Goal: Task Accomplishment & Management: Manage account settings

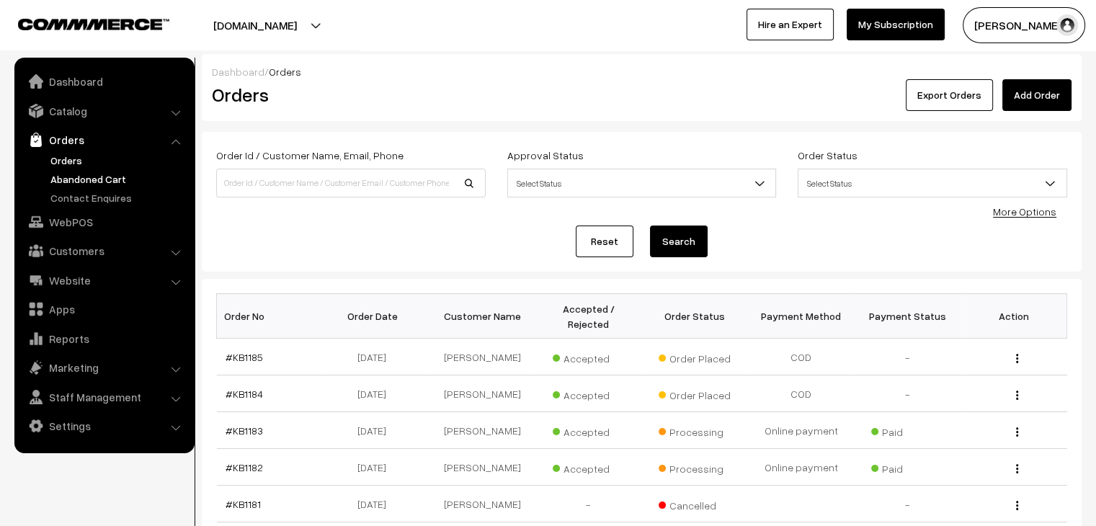
click at [128, 182] on link "Abandoned Cart" at bounding box center [118, 179] width 143 height 15
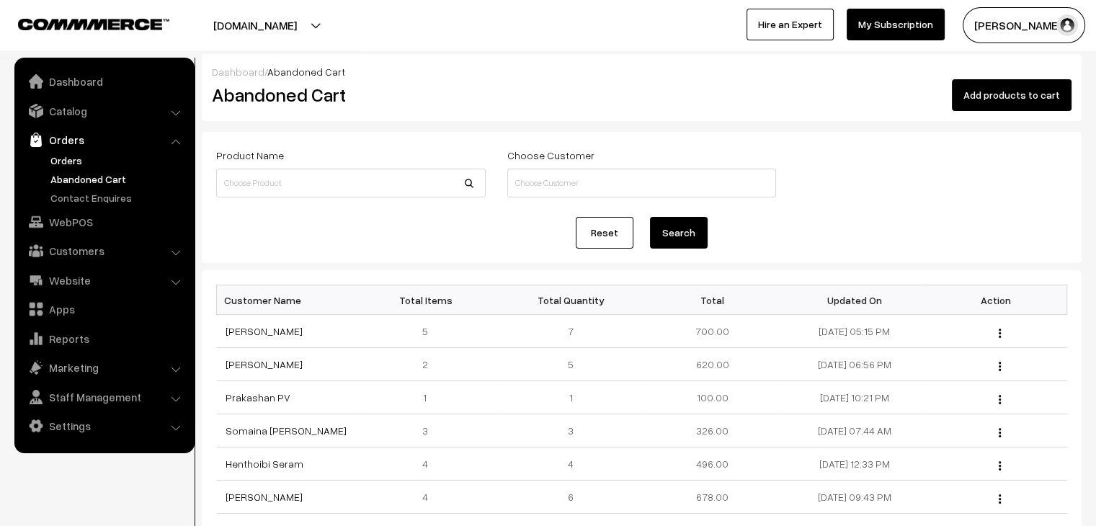
click at [76, 161] on link "Orders" at bounding box center [118, 160] width 143 height 15
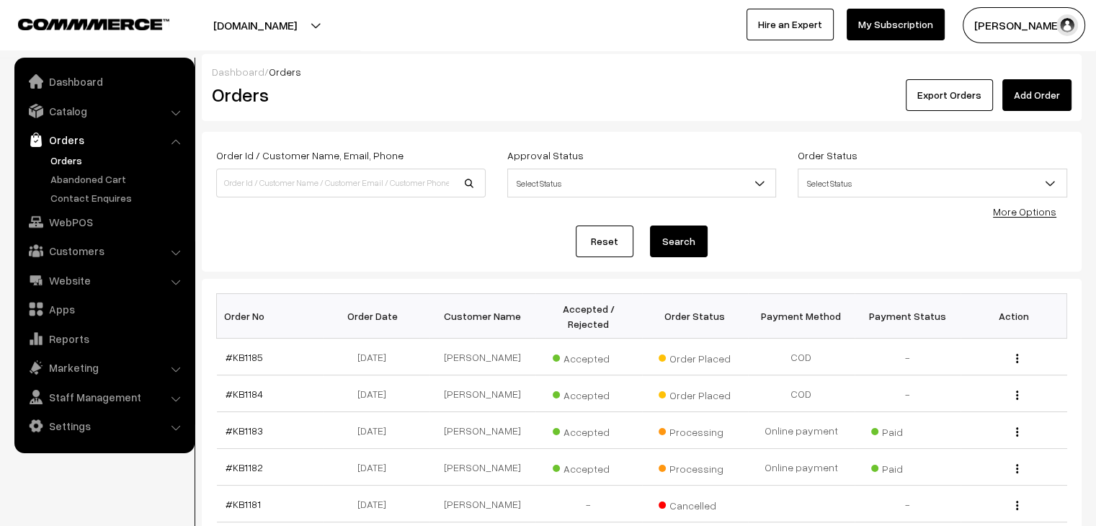
click at [77, 154] on link "Orders" at bounding box center [118, 160] width 143 height 15
click at [92, 177] on link "Abandoned Cart" at bounding box center [118, 179] width 143 height 15
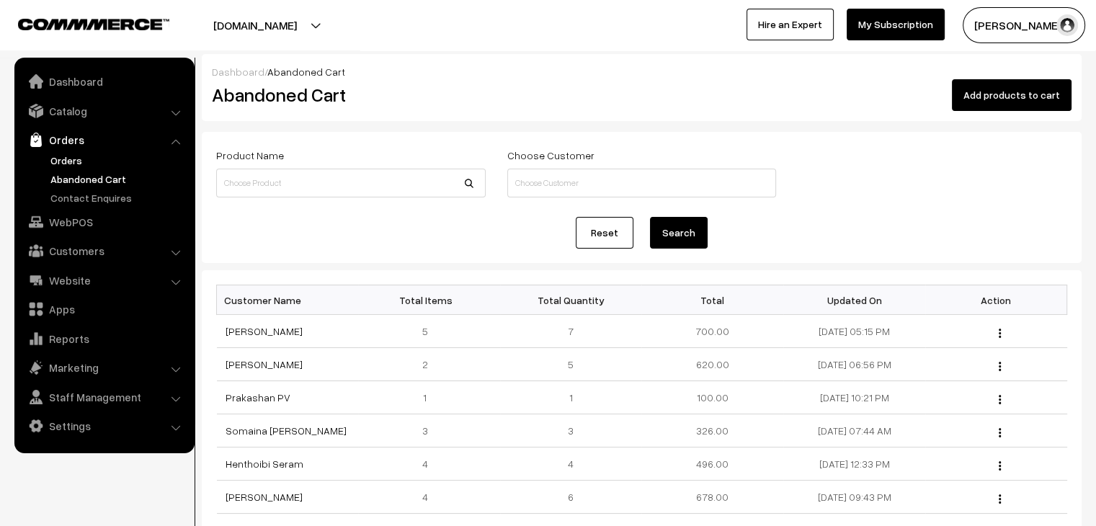
click at [57, 158] on link "Orders" at bounding box center [118, 160] width 143 height 15
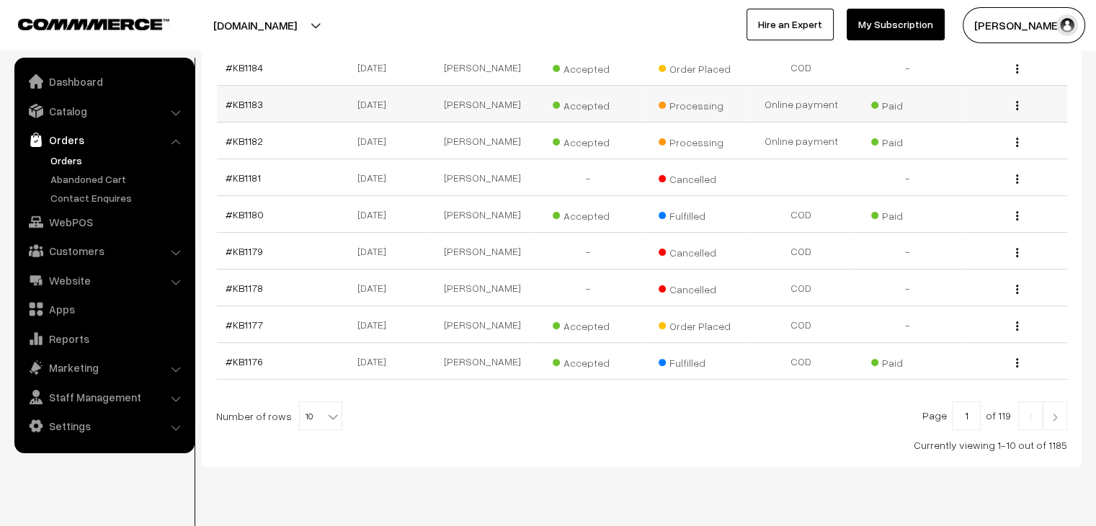
scroll to position [344, 0]
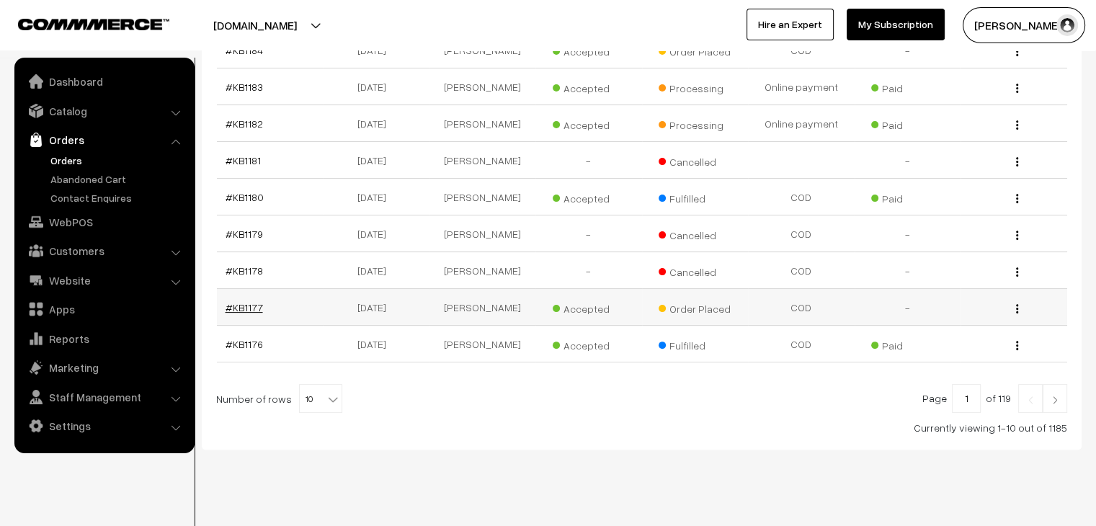
click at [248, 301] on link "#KB1177" at bounding box center [244, 307] width 37 height 12
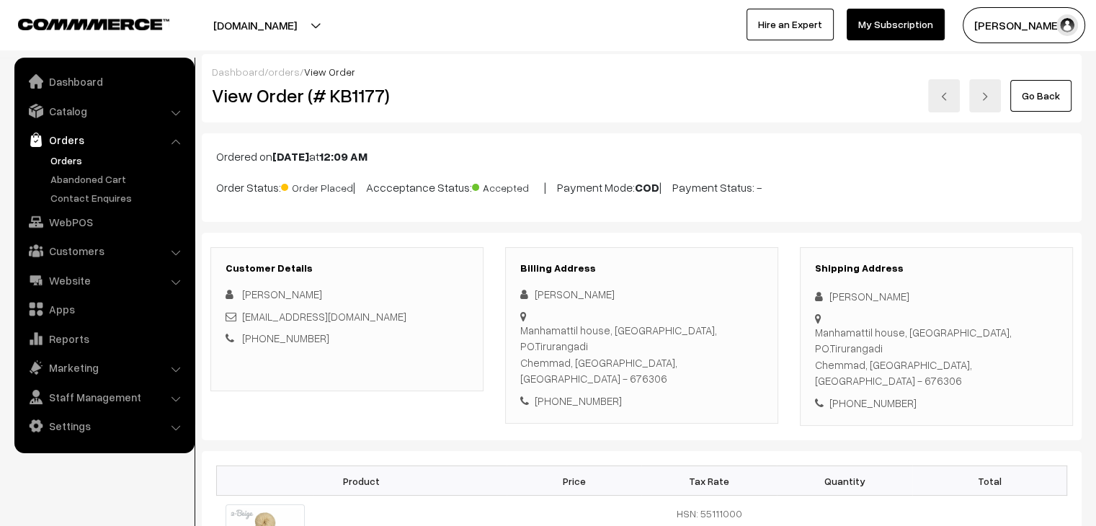
click at [67, 154] on link "Orders" at bounding box center [118, 160] width 143 height 15
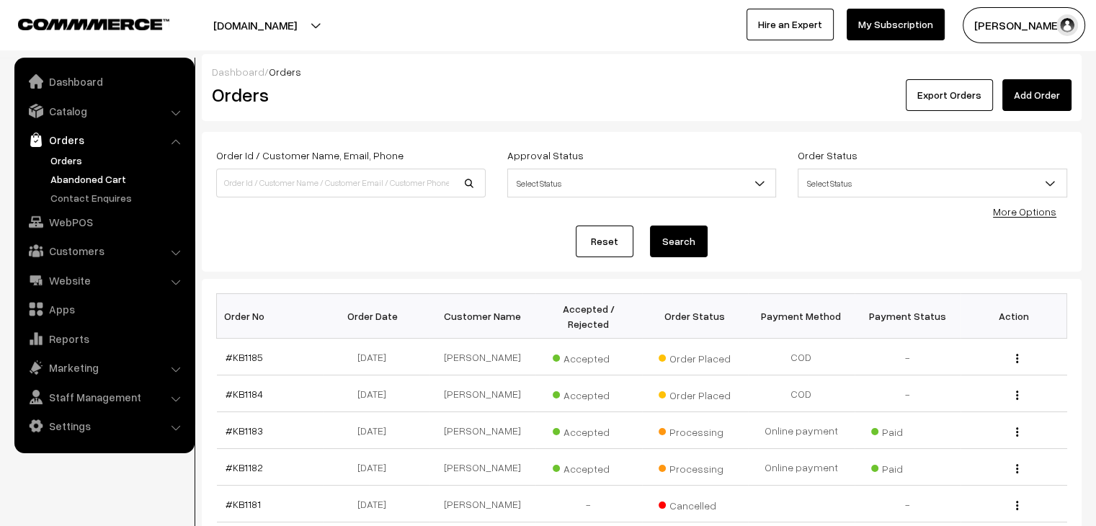
click at [96, 180] on link "Abandoned Cart" at bounding box center [118, 179] width 143 height 15
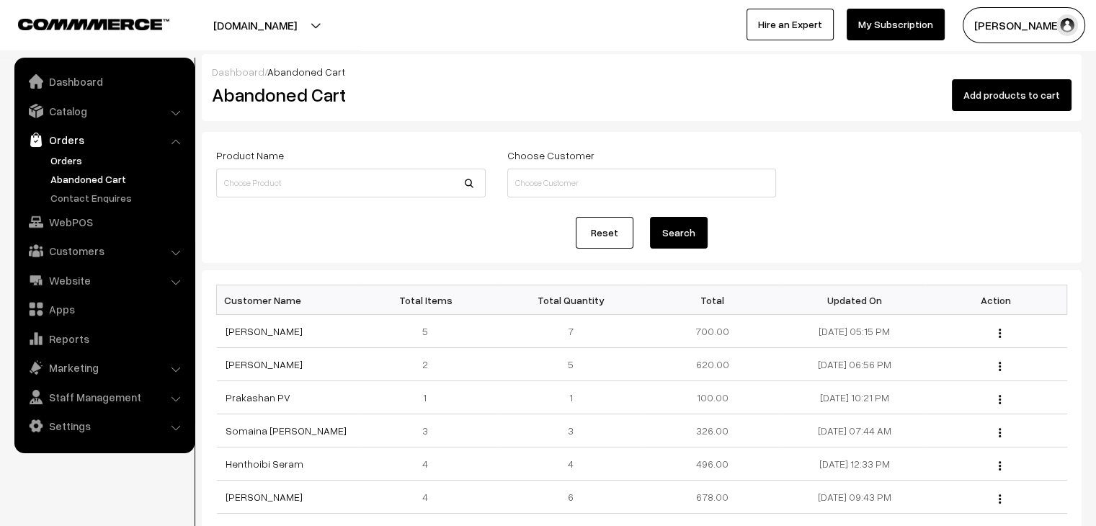
click at [79, 158] on link "Orders" at bounding box center [118, 160] width 143 height 15
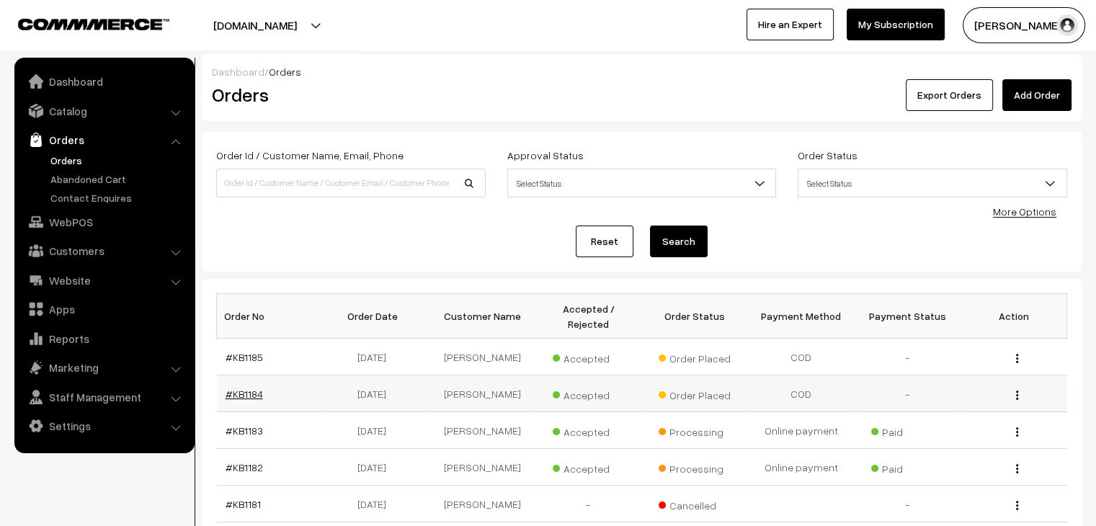
click at [257, 388] on link "#KB1184" at bounding box center [244, 394] width 37 height 12
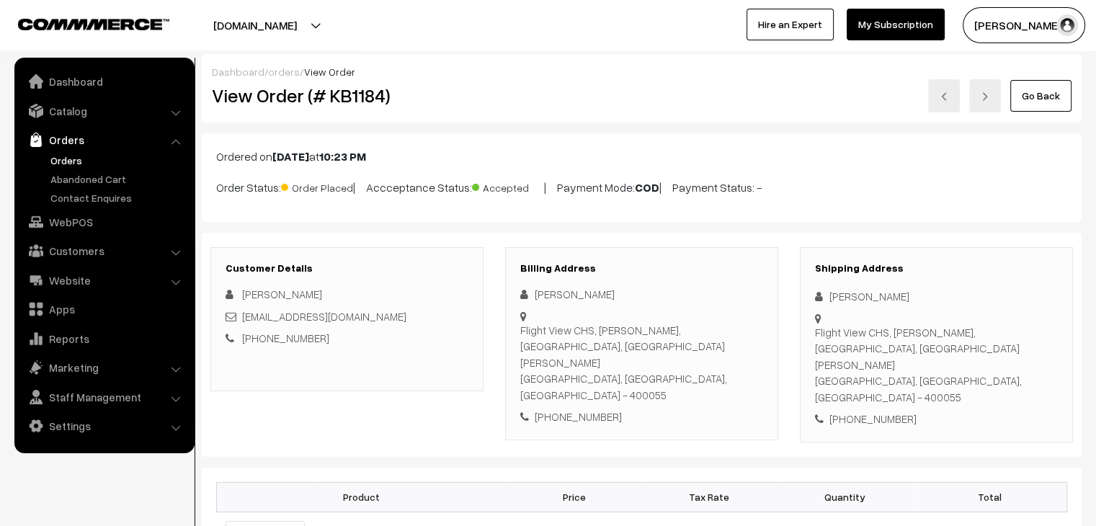
click at [58, 156] on link "Orders" at bounding box center [118, 160] width 143 height 15
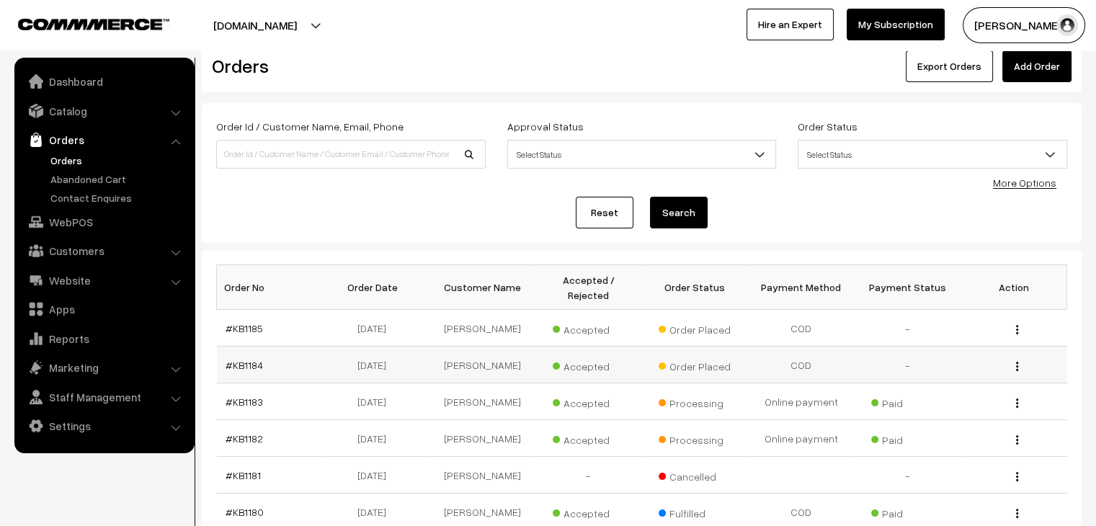
scroll to position [288, 0]
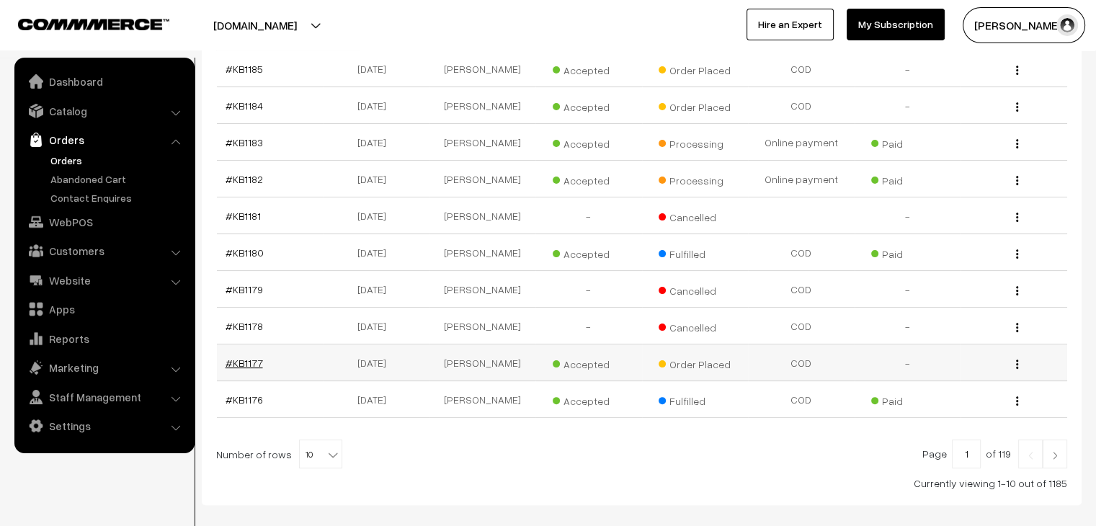
click at [249, 357] on link "#KB1177" at bounding box center [244, 363] width 37 height 12
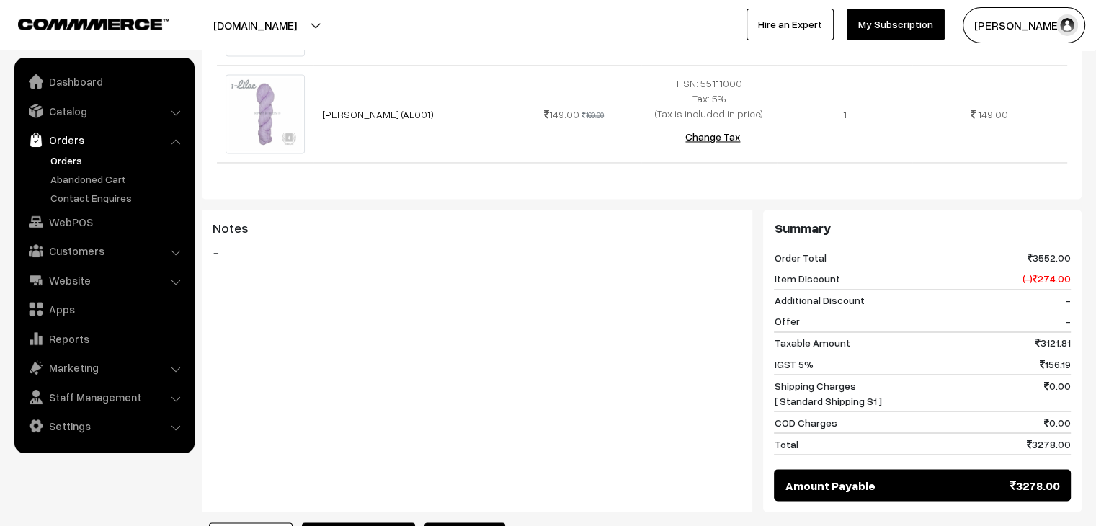
scroll to position [2590, 0]
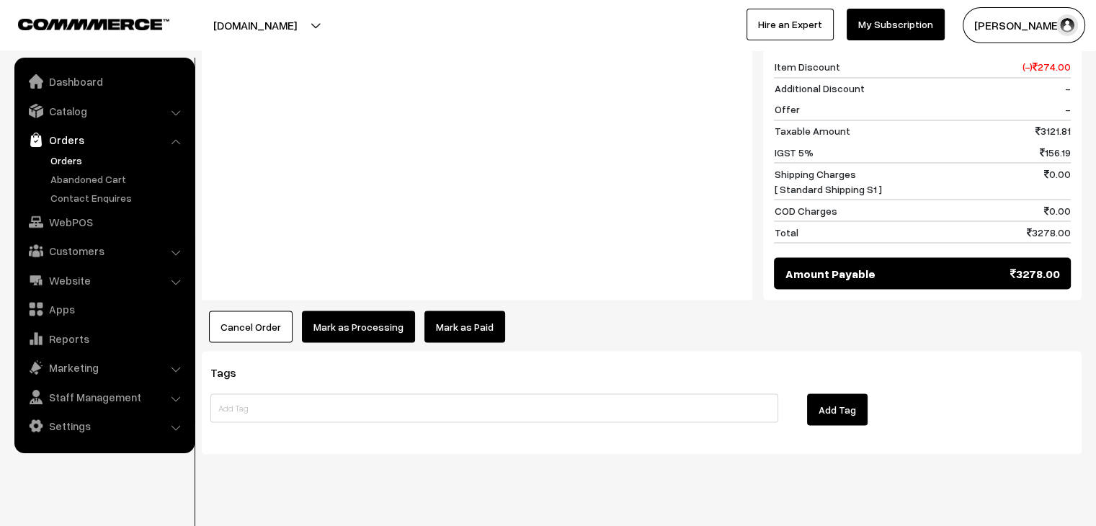
click at [453, 311] on link "Mark as Paid" at bounding box center [464, 327] width 81 height 32
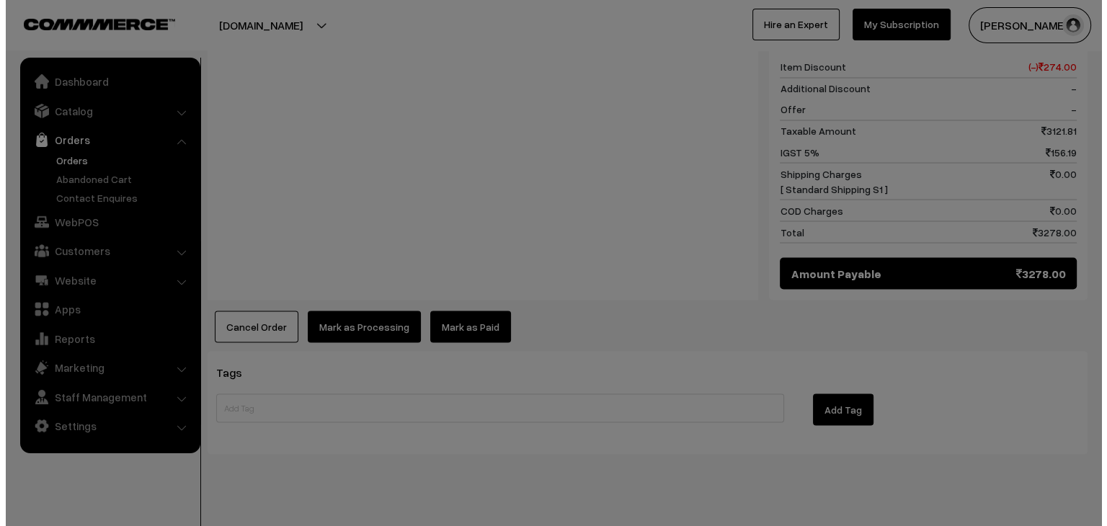
scroll to position [2615, 0]
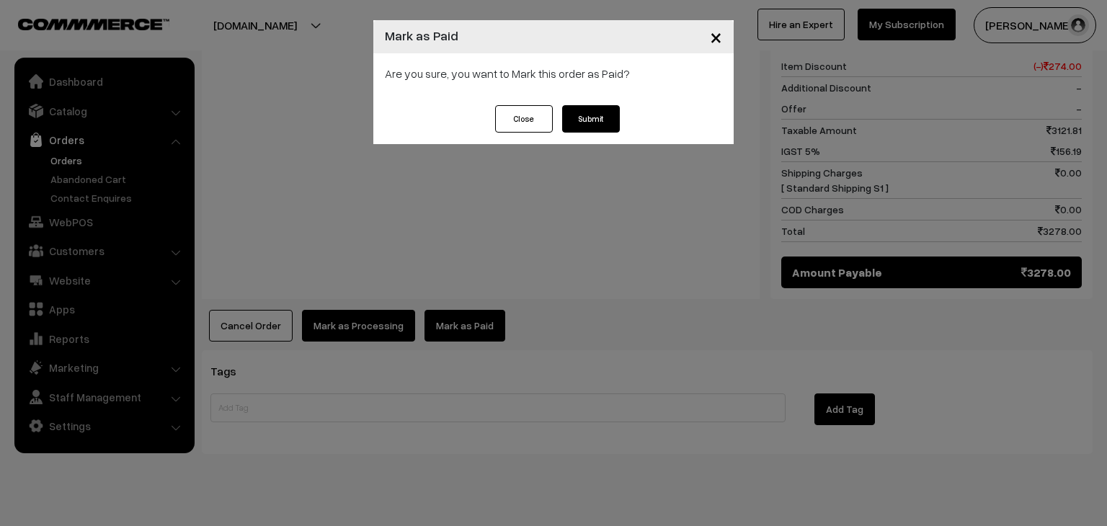
click at [584, 116] on button "Submit" at bounding box center [591, 118] width 58 height 27
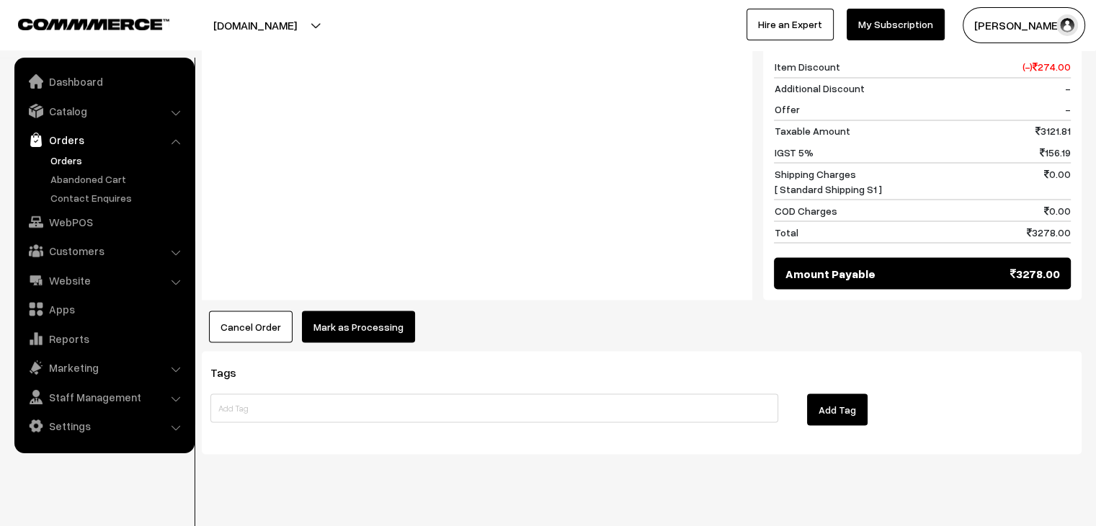
click at [375, 311] on button "Mark as Processing" at bounding box center [358, 327] width 113 height 32
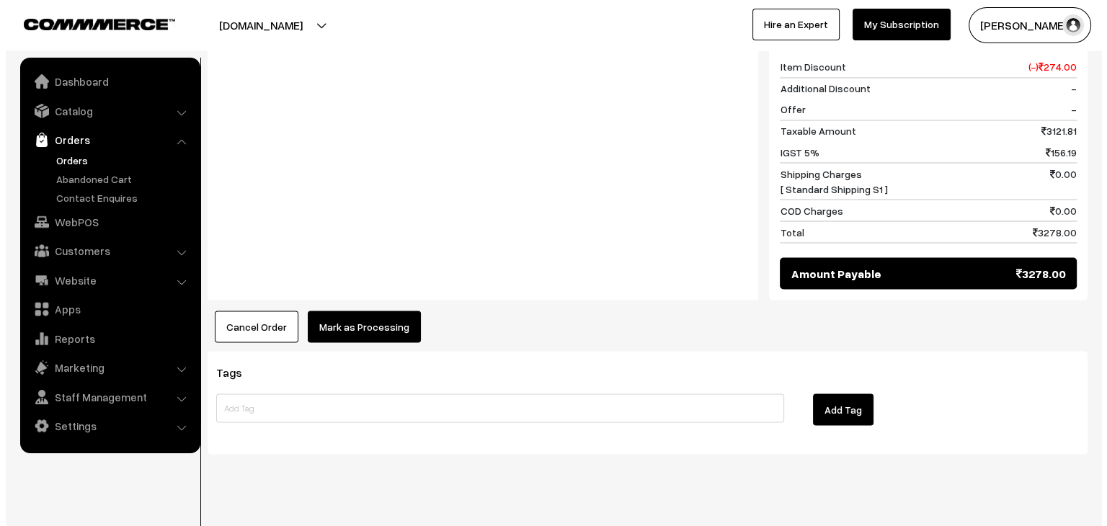
scroll to position [2615, 0]
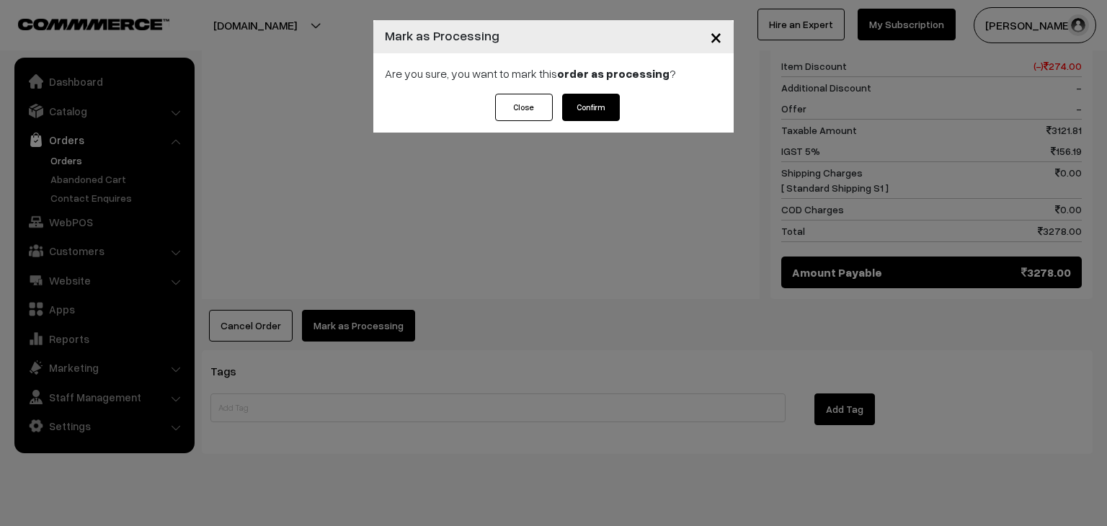
drag, startPoint x: 579, startPoint y: 111, endPoint x: 567, endPoint y: 118, distance: 13.6
click at [579, 111] on button "Confirm" at bounding box center [591, 107] width 58 height 27
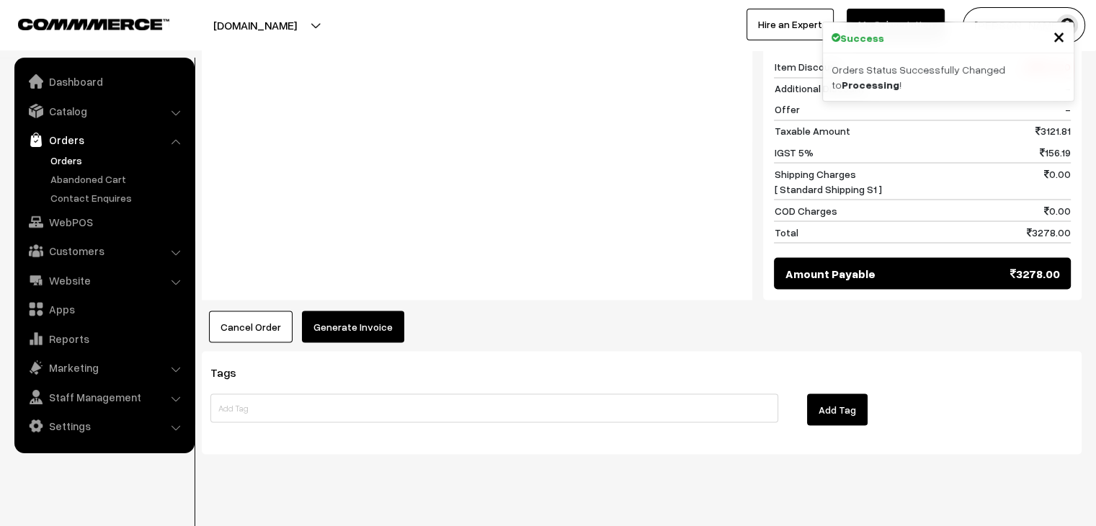
click at [369, 311] on button "Generate Invoice" at bounding box center [353, 327] width 102 height 32
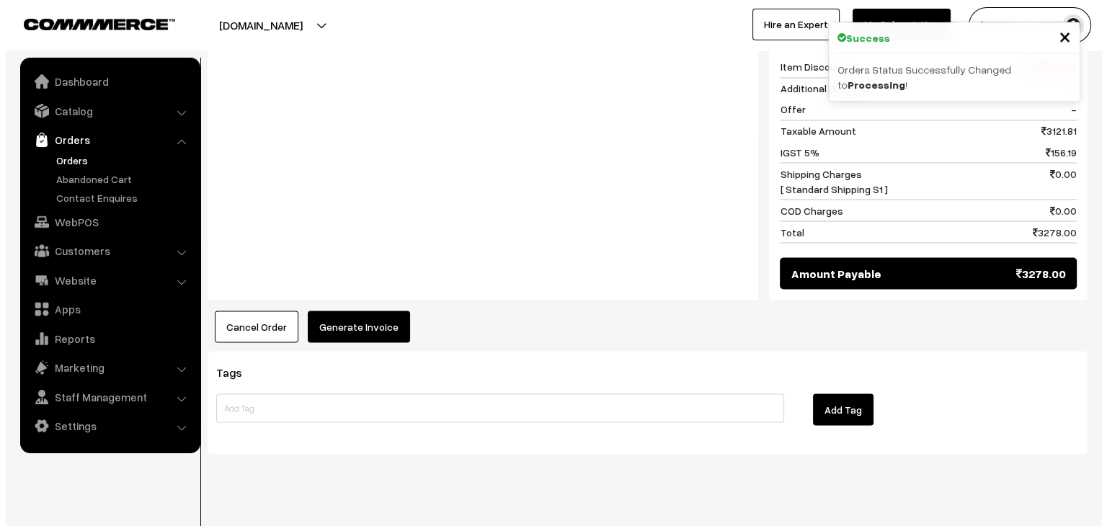
scroll to position [2615, 0]
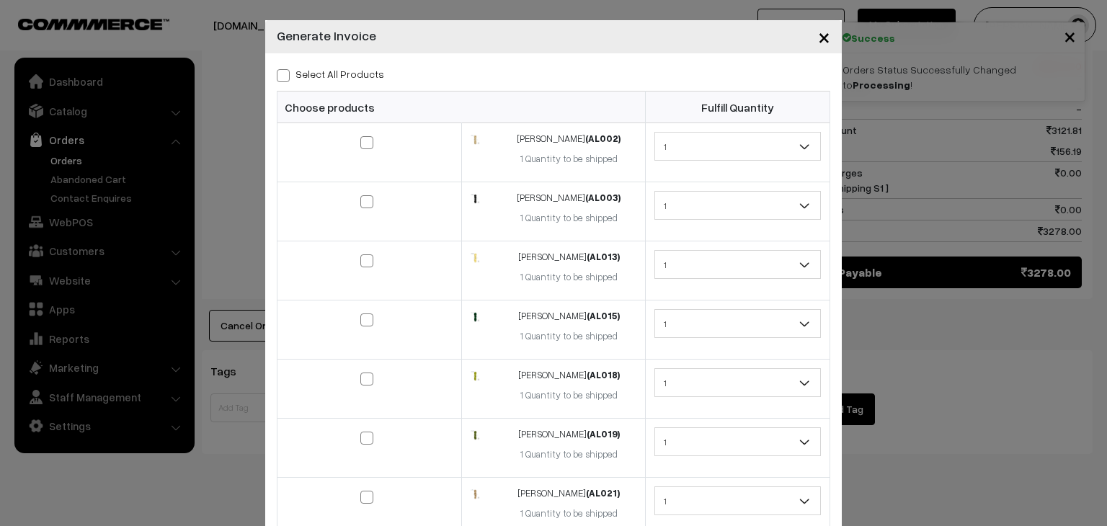
drag, startPoint x: 341, startPoint y: 71, endPoint x: 368, endPoint y: 90, distance: 33.0
click at [341, 71] on label "Select All Products" at bounding box center [330, 73] width 107 height 15
click at [286, 71] on input "Select All Products" at bounding box center [281, 72] width 9 height 9
checkbox input "true"
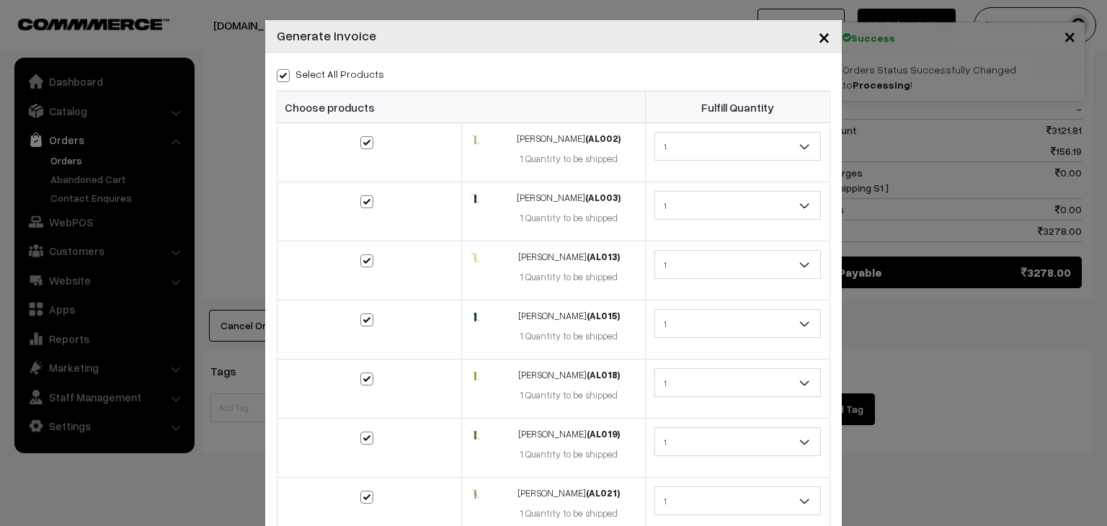
checkbox input "true"
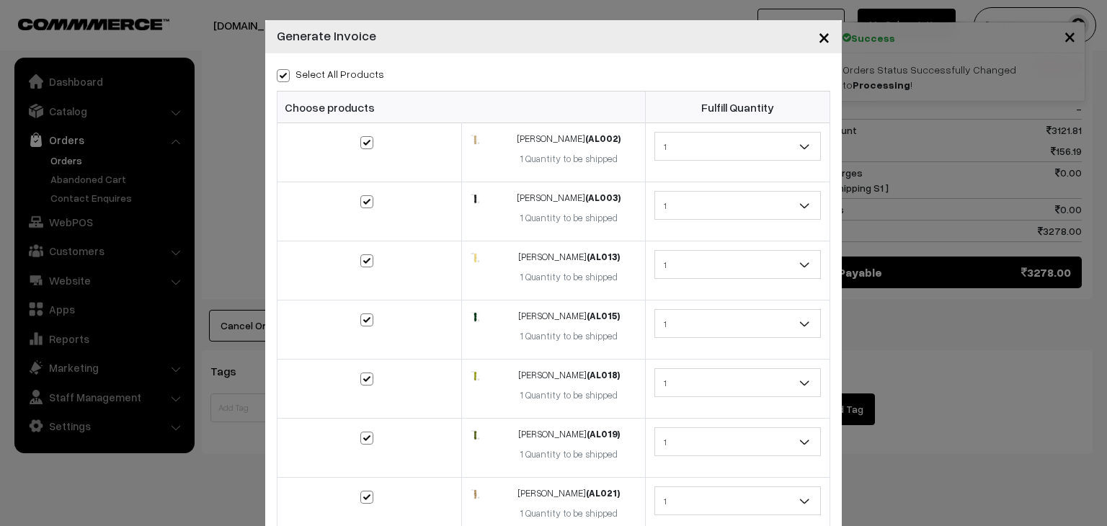
checkbox input "true"
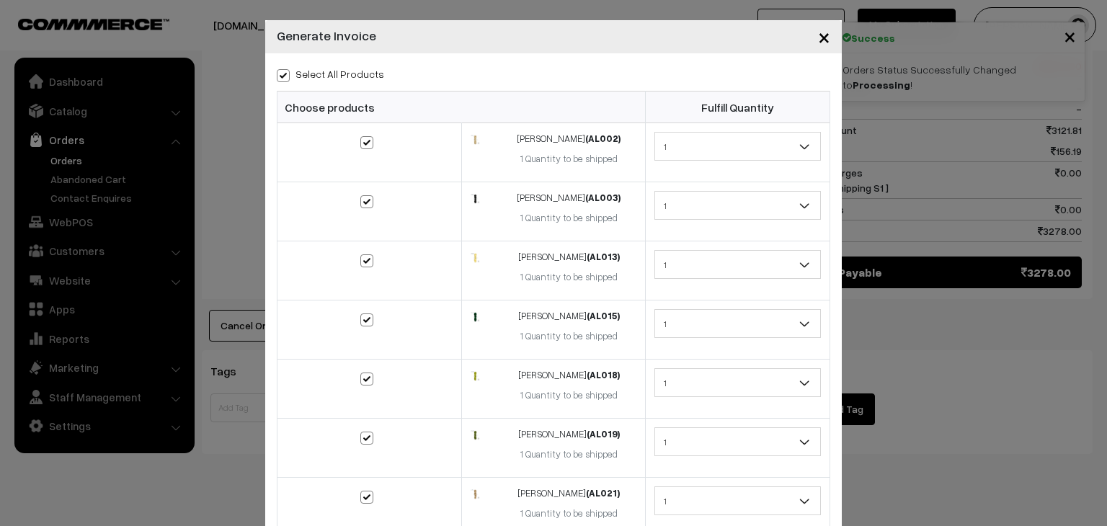
checkbox input "true"
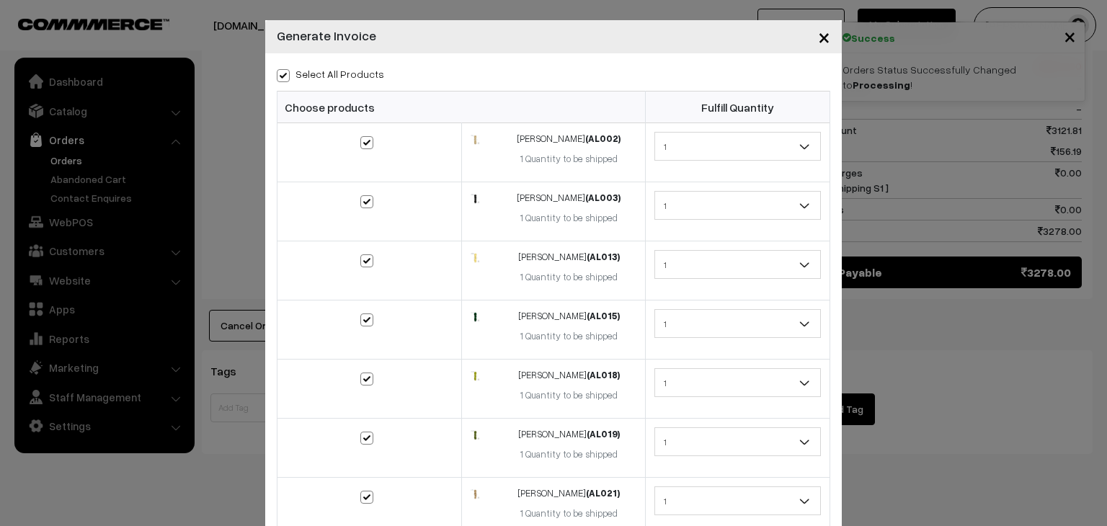
checkbox input "true"
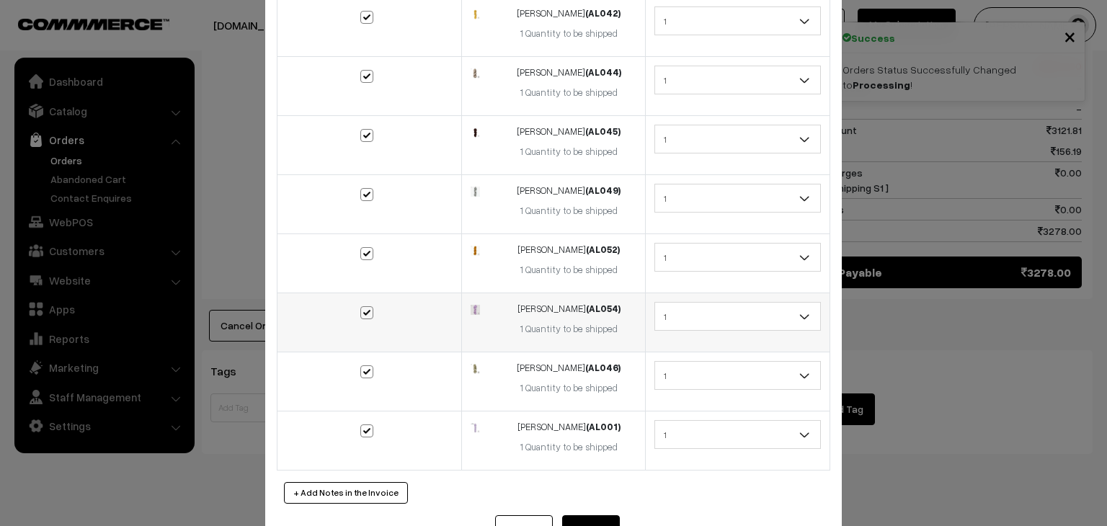
scroll to position [943, 0]
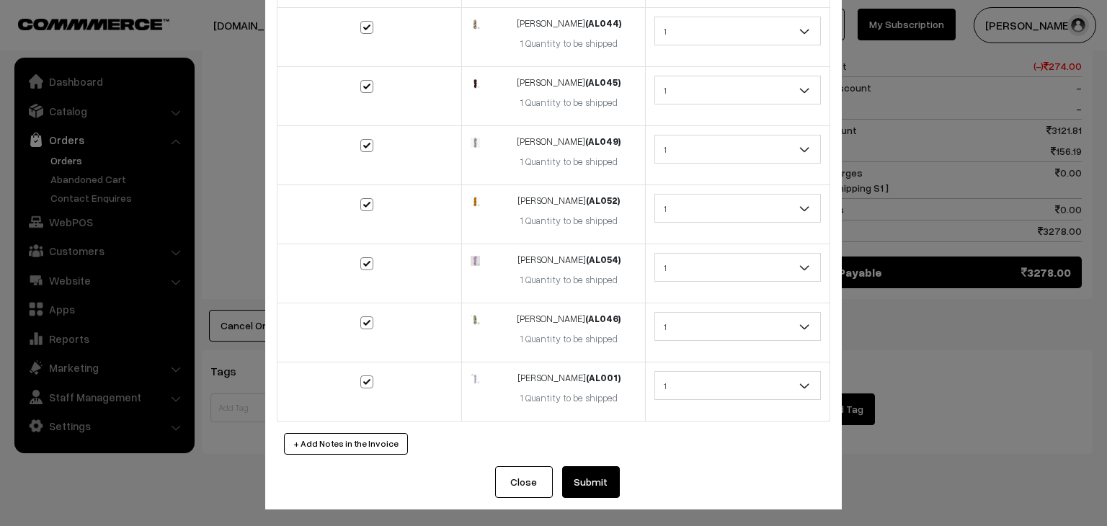
click at [592, 468] on button "Submit" at bounding box center [591, 482] width 58 height 32
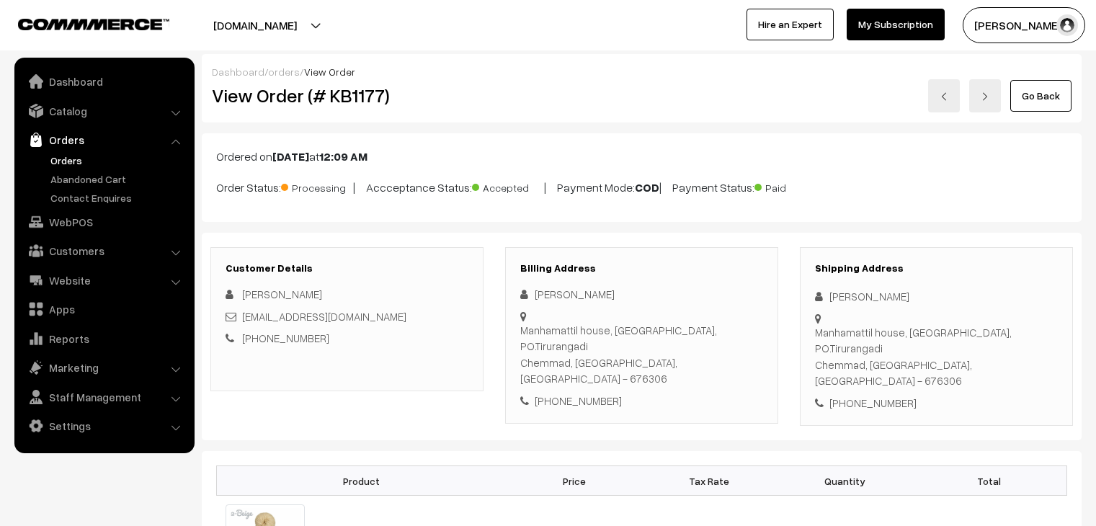
scroll to position [2590, 0]
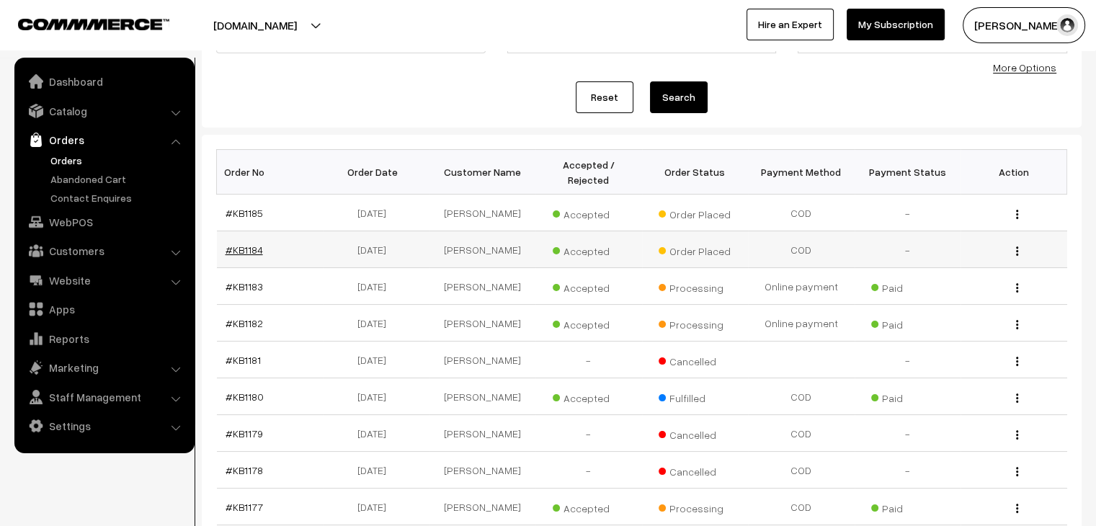
click at [240, 244] on link "#KB1184" at bounding box center [244, 250] width 37 height 12
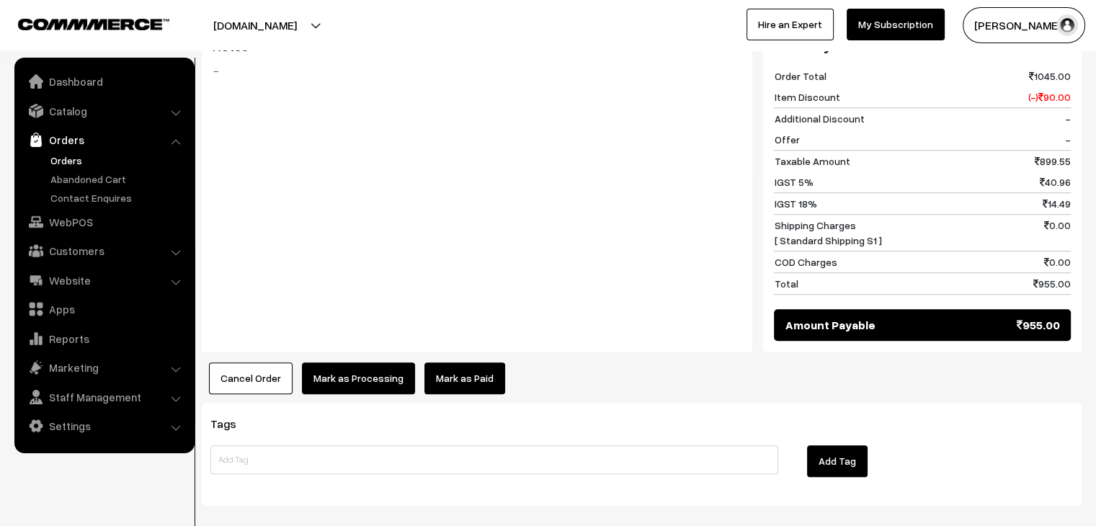
scroll to position [862, 0]
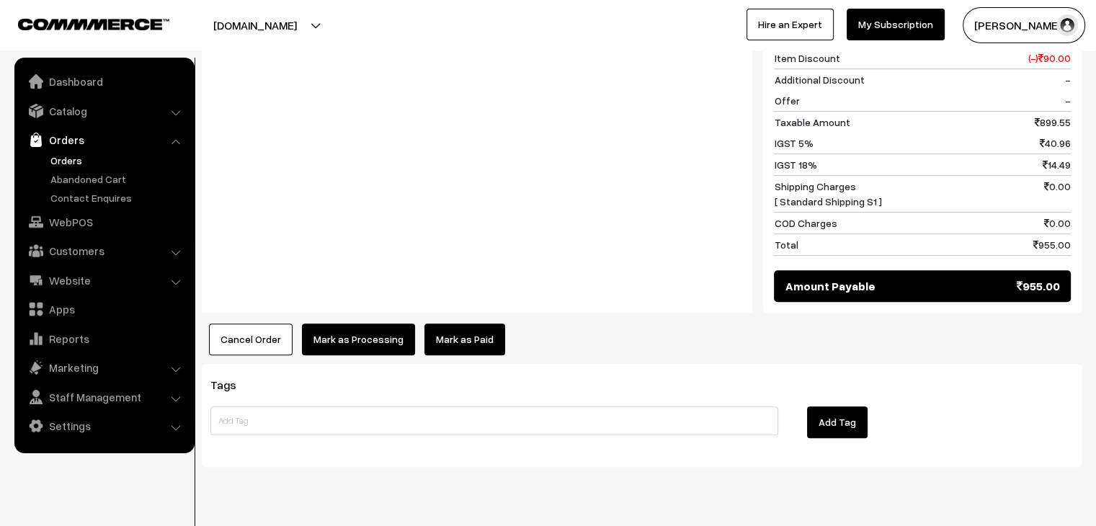
click at [378, 324] on button "Mark as Processing" at bounding box center [358, 340] width 113 height 32
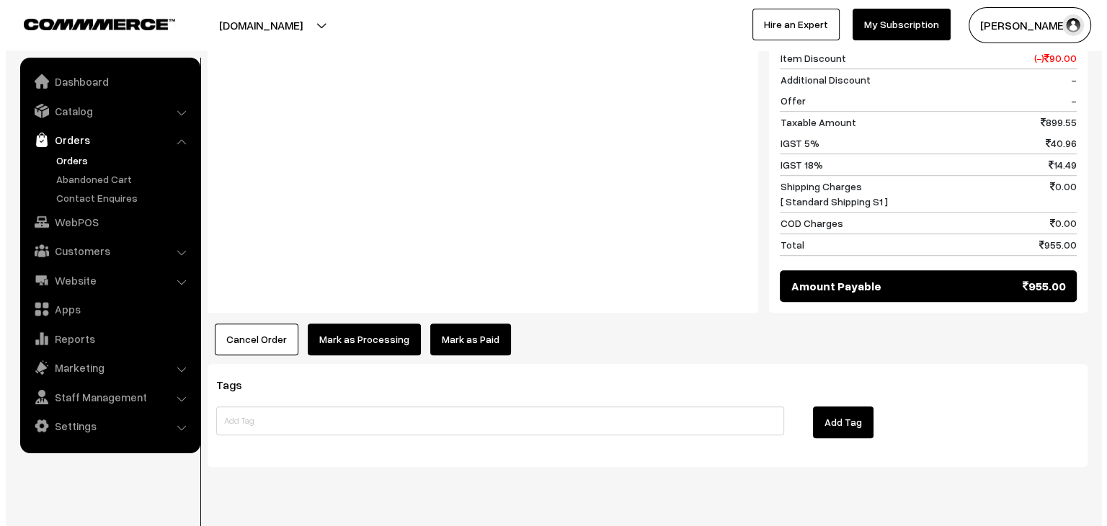
scroll to position [865, 0]
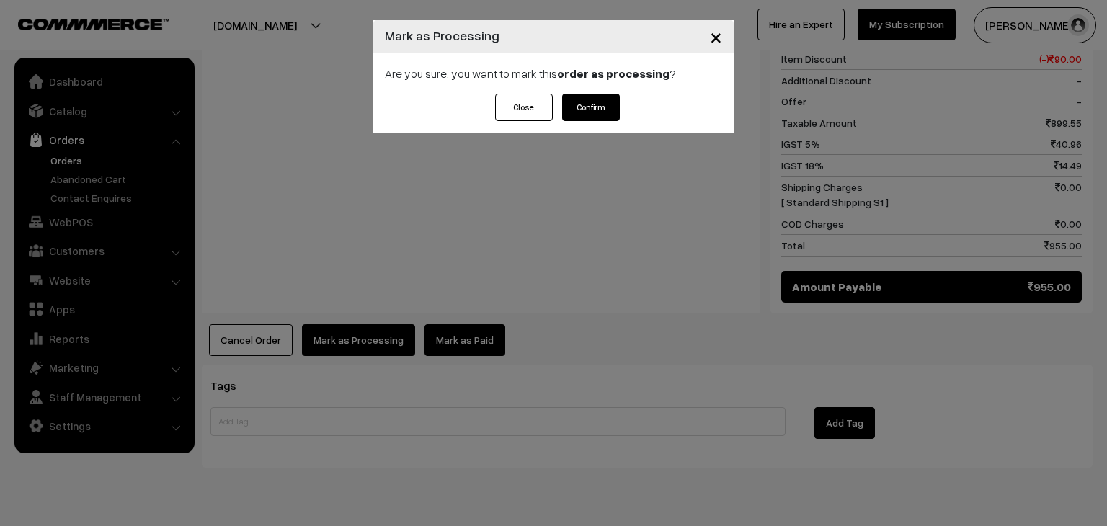
click at [536, 117] on button "Close" at bounding box center [524, 107] width 58 height 27
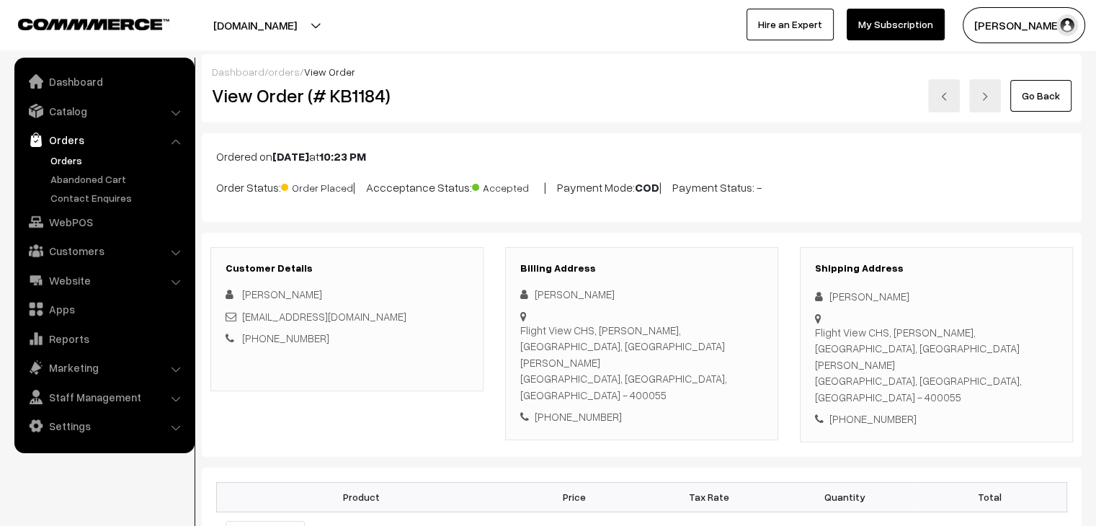
scroll to position [0, 0]
click at [272, 70] on link "orders" at bounding box center [284, 72] width 32 height 12
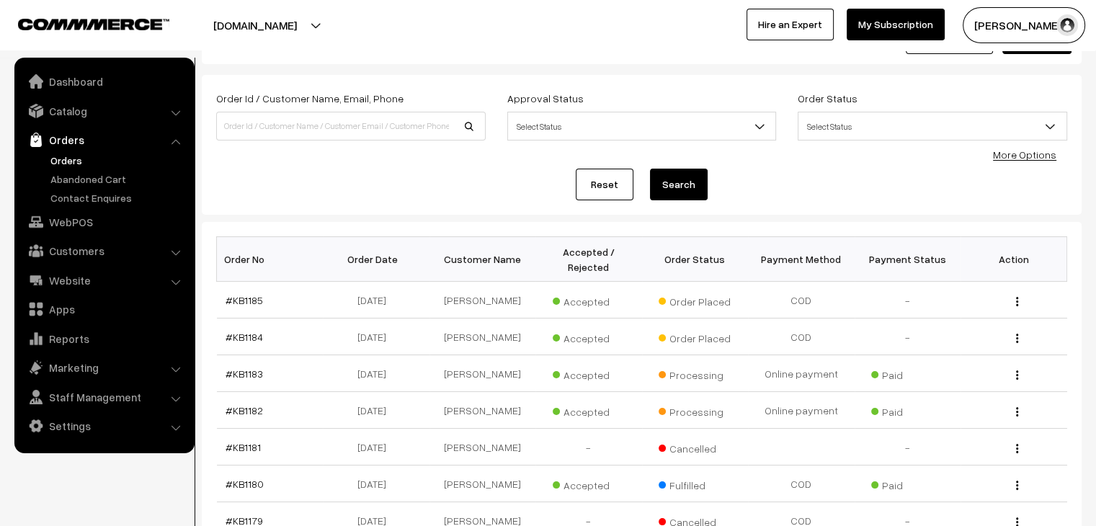
scroll to position [55, 0]
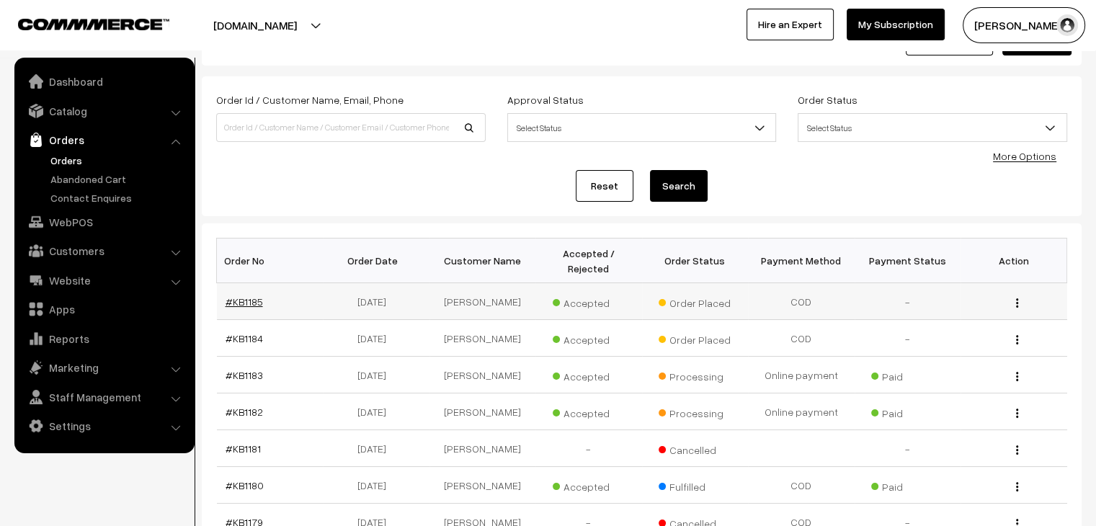
click at [236, 295] on link "#KB1185" at bounding box center [244, 301] width 37 height 12
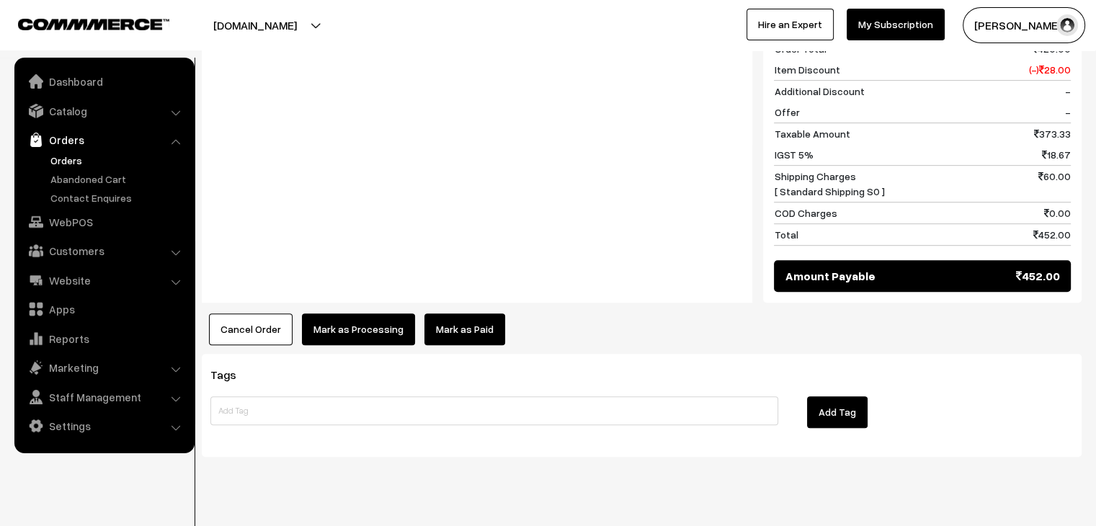
click at [349, 330] on button "Mark as Processing" at bounding box center [358, 330] width 113 height 32
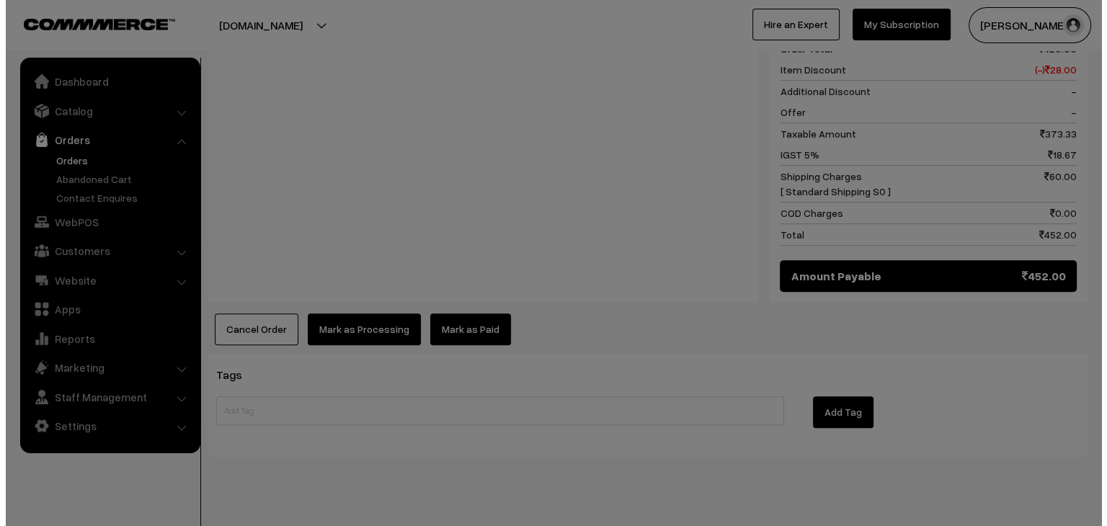
scroll to position [723, 0]
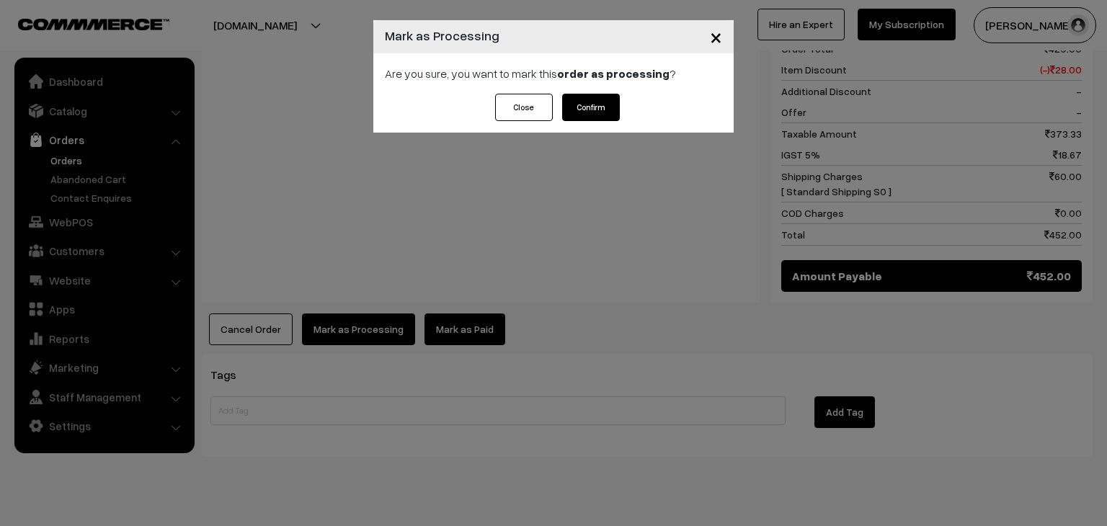
click at [579, 115] on button "Confirm" at bounding box center [591, 107] width 58 height 27
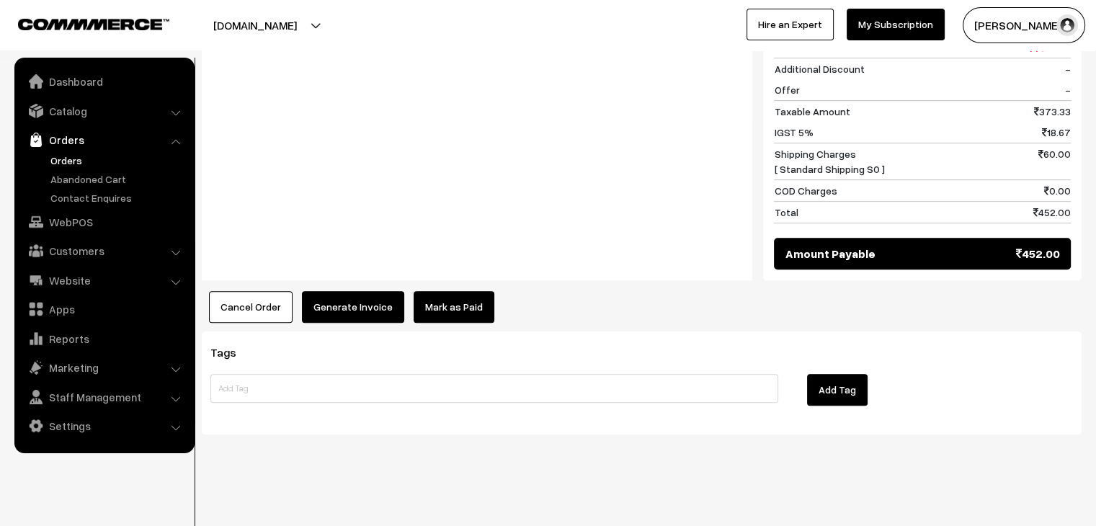
click at [443, 309] on link "Mark as Paid" at bounding box center [454, 307] width 81 height 32
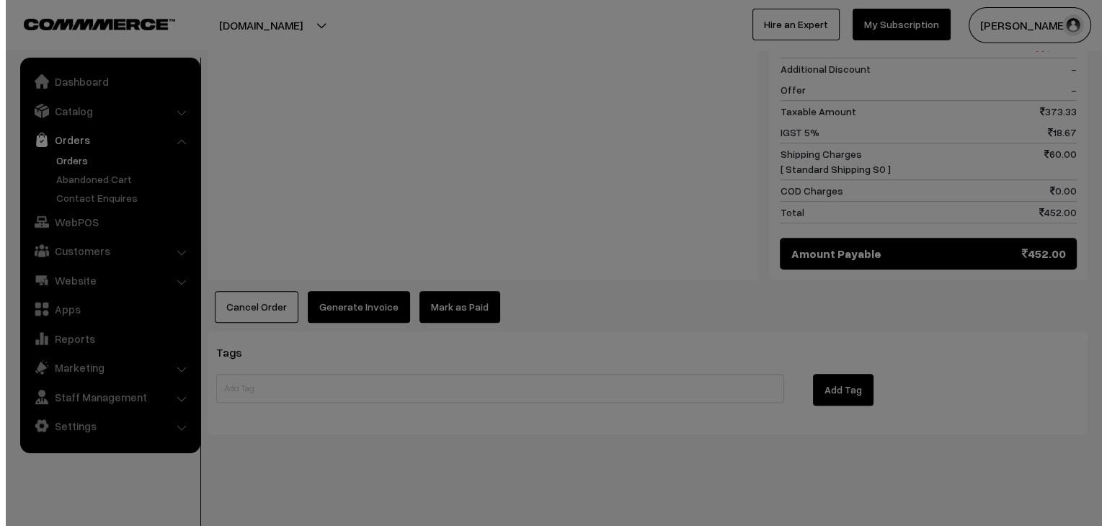
scroll to position [745, 0]
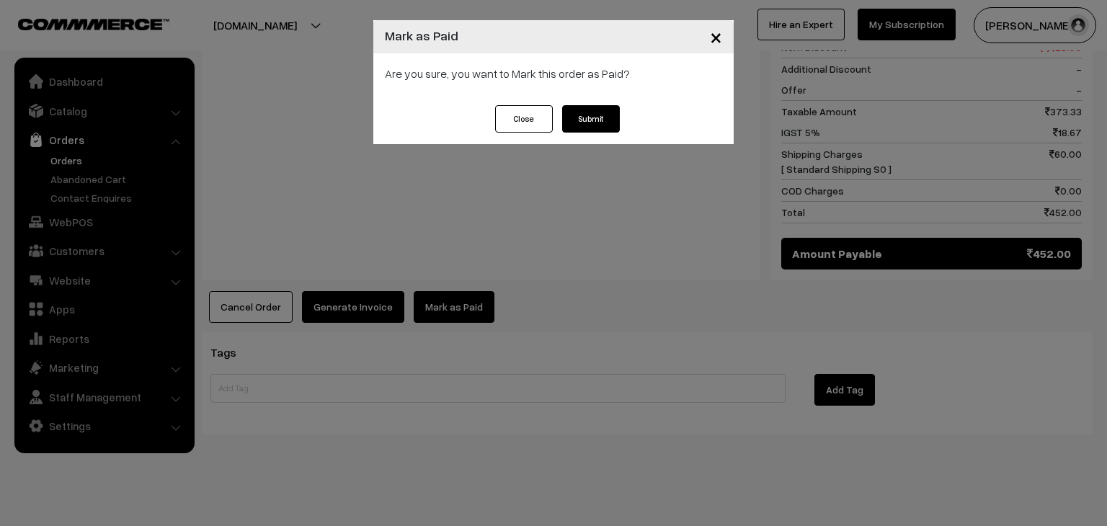
click at [582, 119] on button "Submit" at bounding box center [591, 118] width 58 height 27
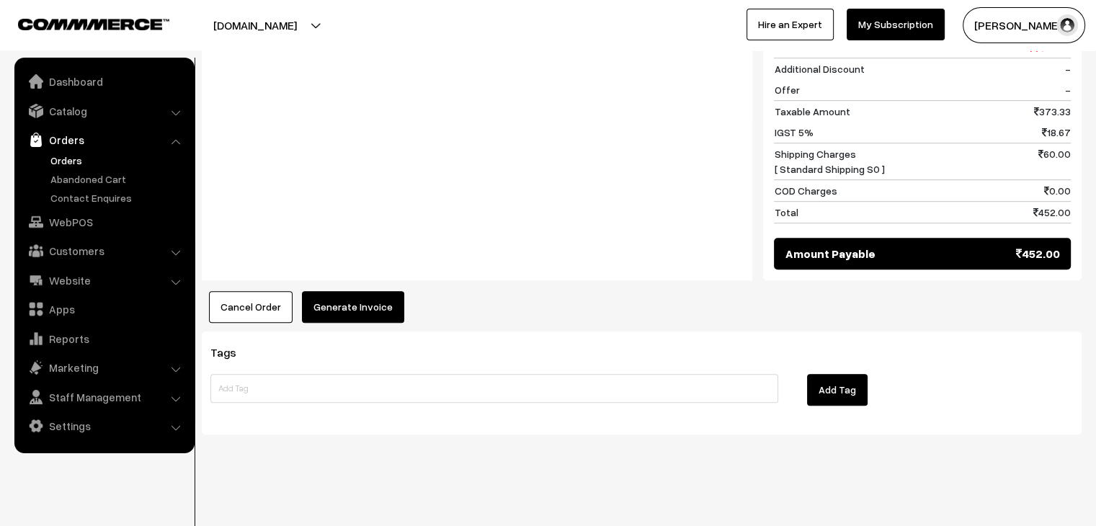
click at [357, 293] on button "Generate Invoice" at bounding box center [353, 307] width 102 height 32
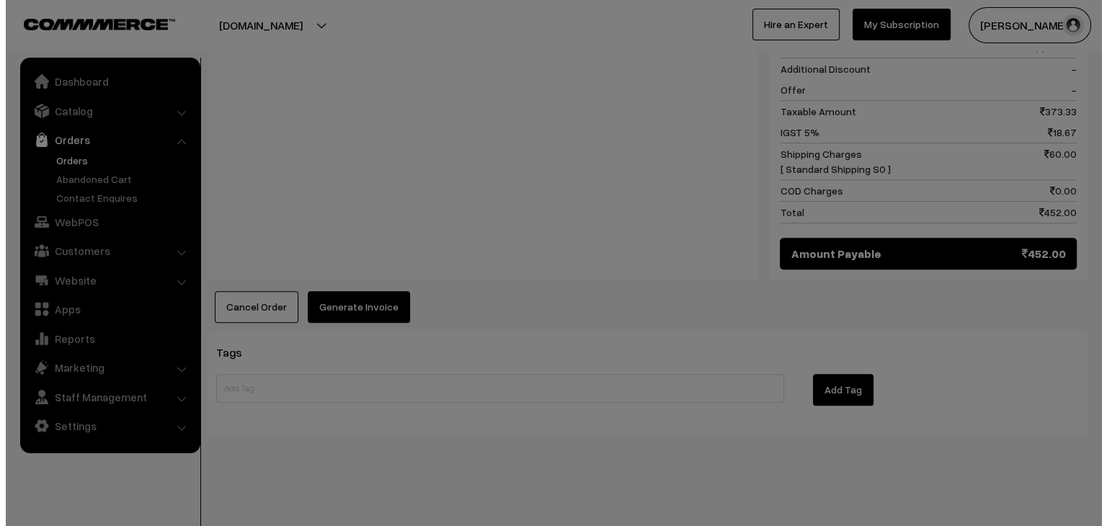
scroll to position [745, 0]
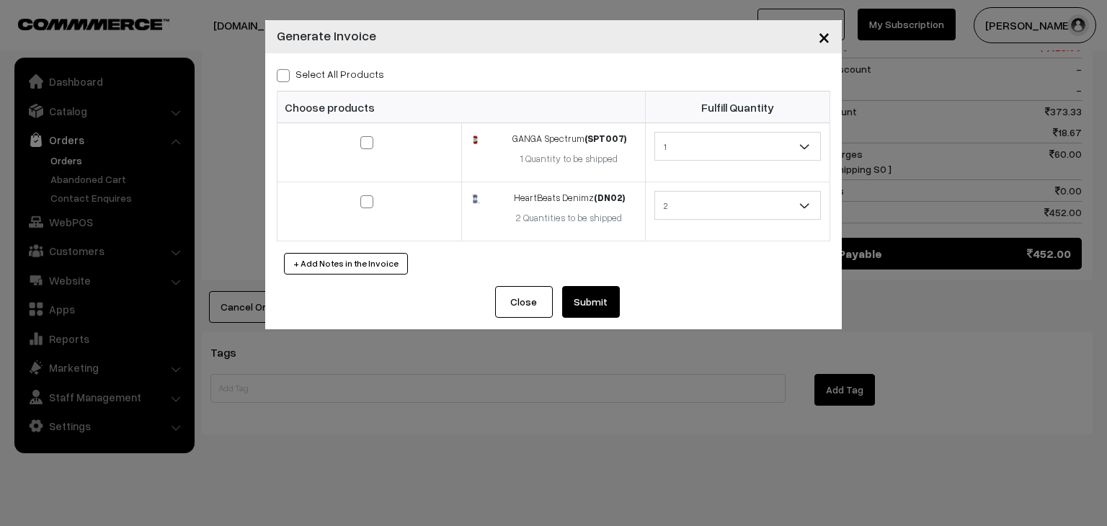
drag, startPoint x: 352, startPoint y: 72, endPoint x: 360, endPoint y: 81, distance: 12.2
click at [352, 71] on label "Select All Products" at bounding box center [330, 73] width 107 height 15
click at [286, 71] on input "Select All Products" at bounding box center [281, 72] width 9 height 9
checkbox input "true"
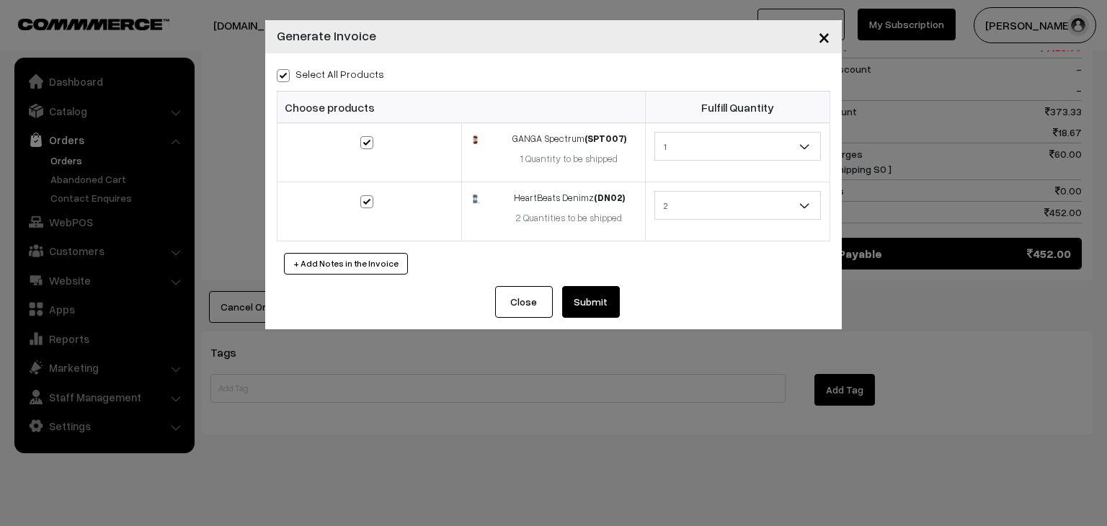
checkbox input "true"
click at [606, 288] on button "Submit" at bounding box center [591, 302] width 58 height 32
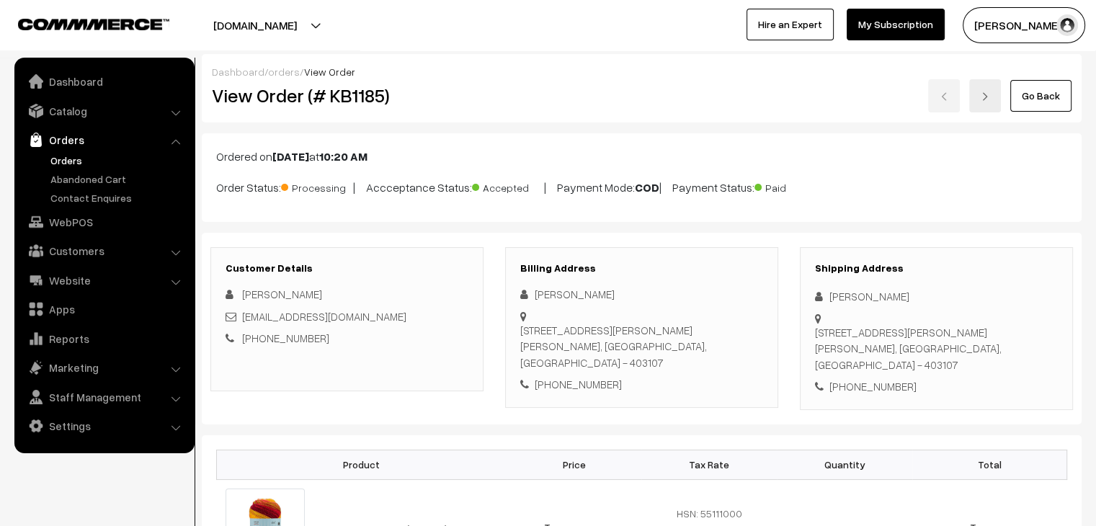
click at [70, 153] on link "Orders" at bounding box center [118, 160] width 143 height 15
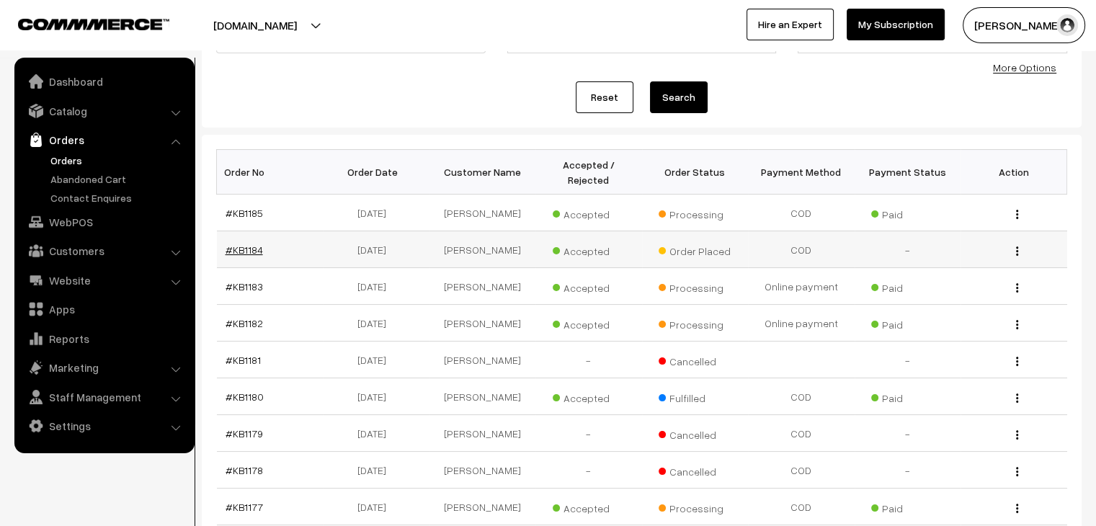
click at [236, 244] on link "#KB1184" at bounding box center [244, 250] width 37 height 12
